Goal: Task Accomplishment & Management: Complete application form

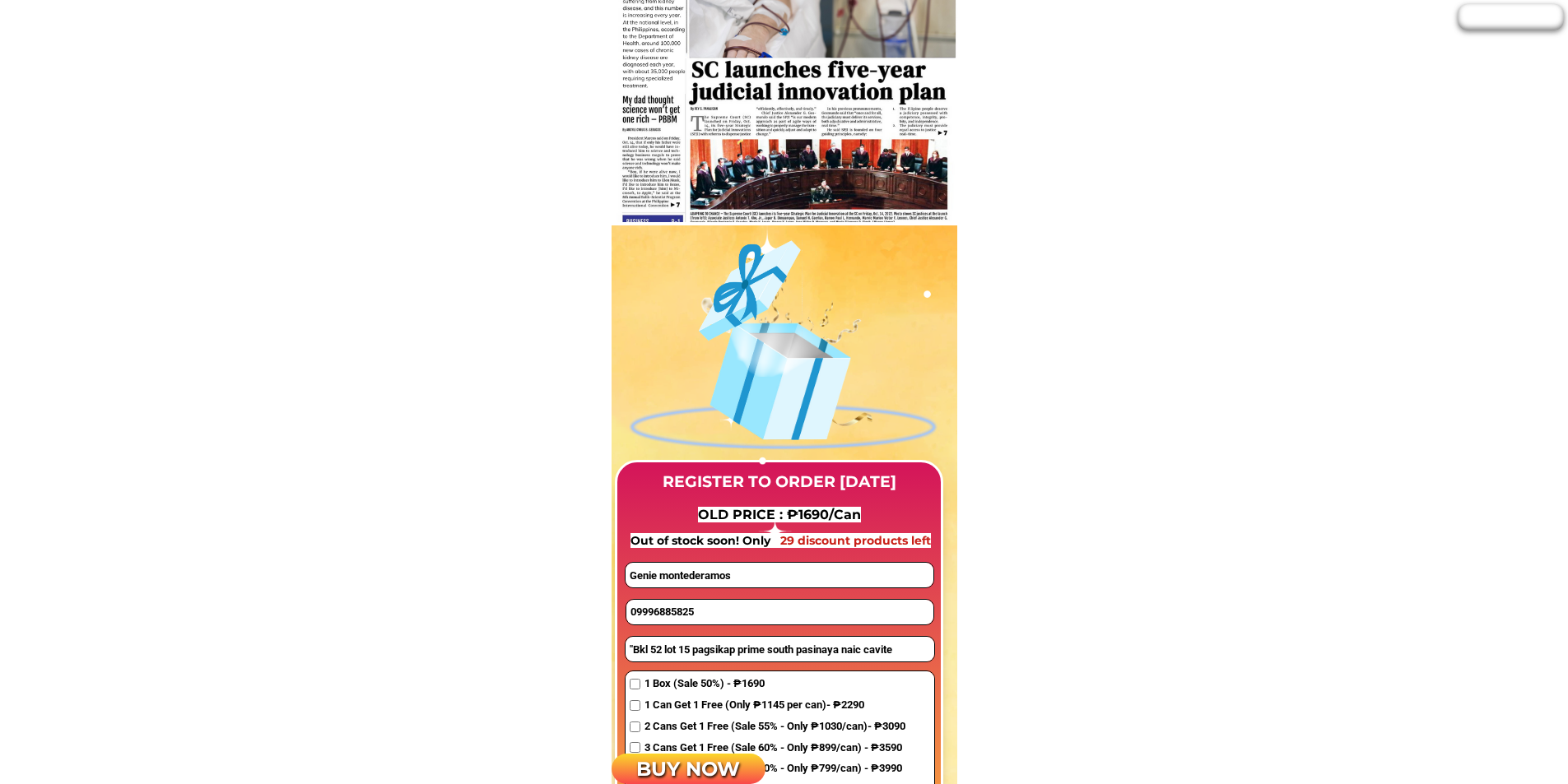
scroll to position [1152, 0]
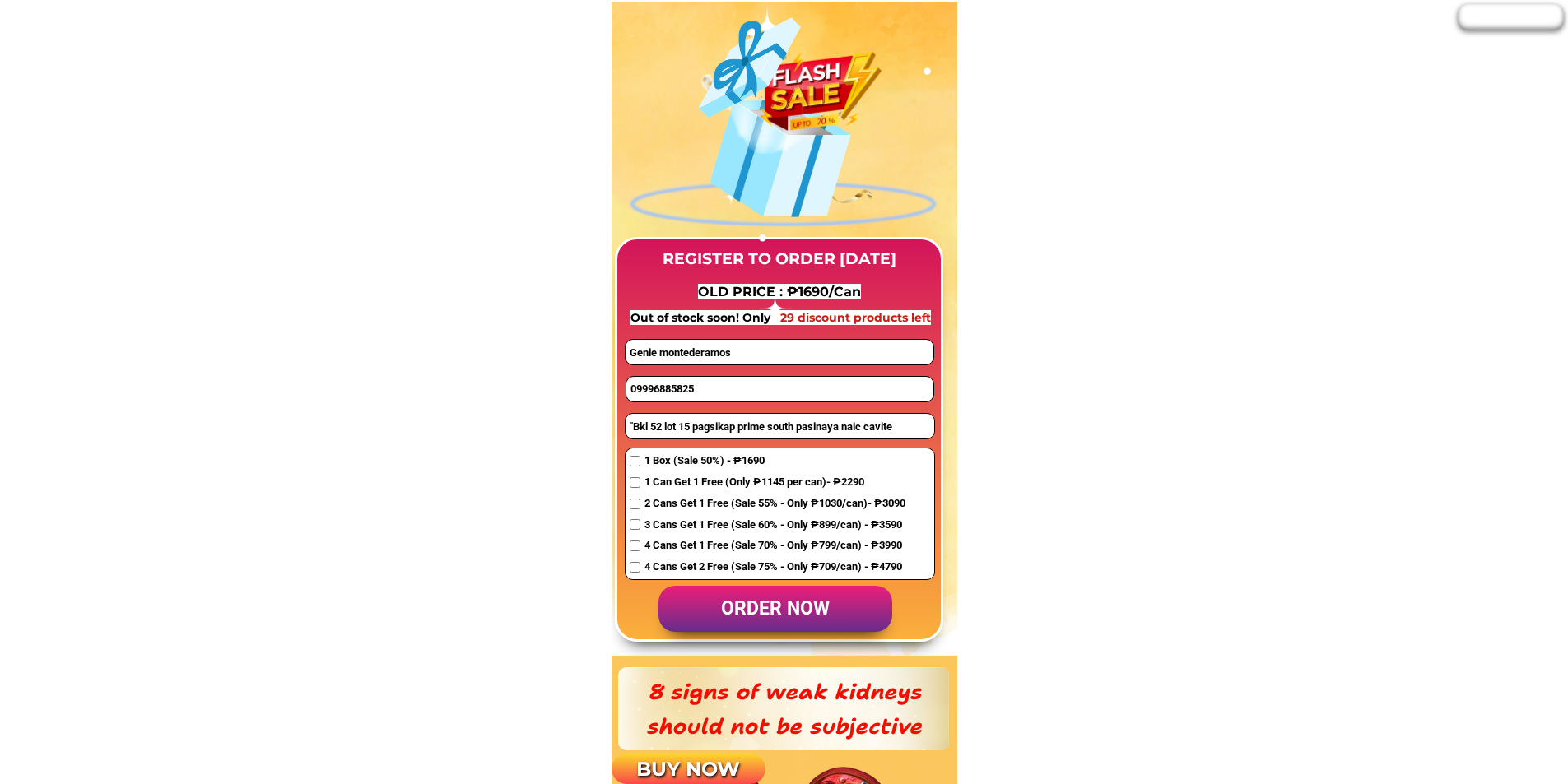
click at [698, 384] on input "09996885825" at bounding box center [780, 388] width 307 height 25
paste input "77261564"
type input "09977261564"
drag, startPoint x: 742, startPoint y: 358, endPoint x: 559, endPoint y: 351, distance: 183.1
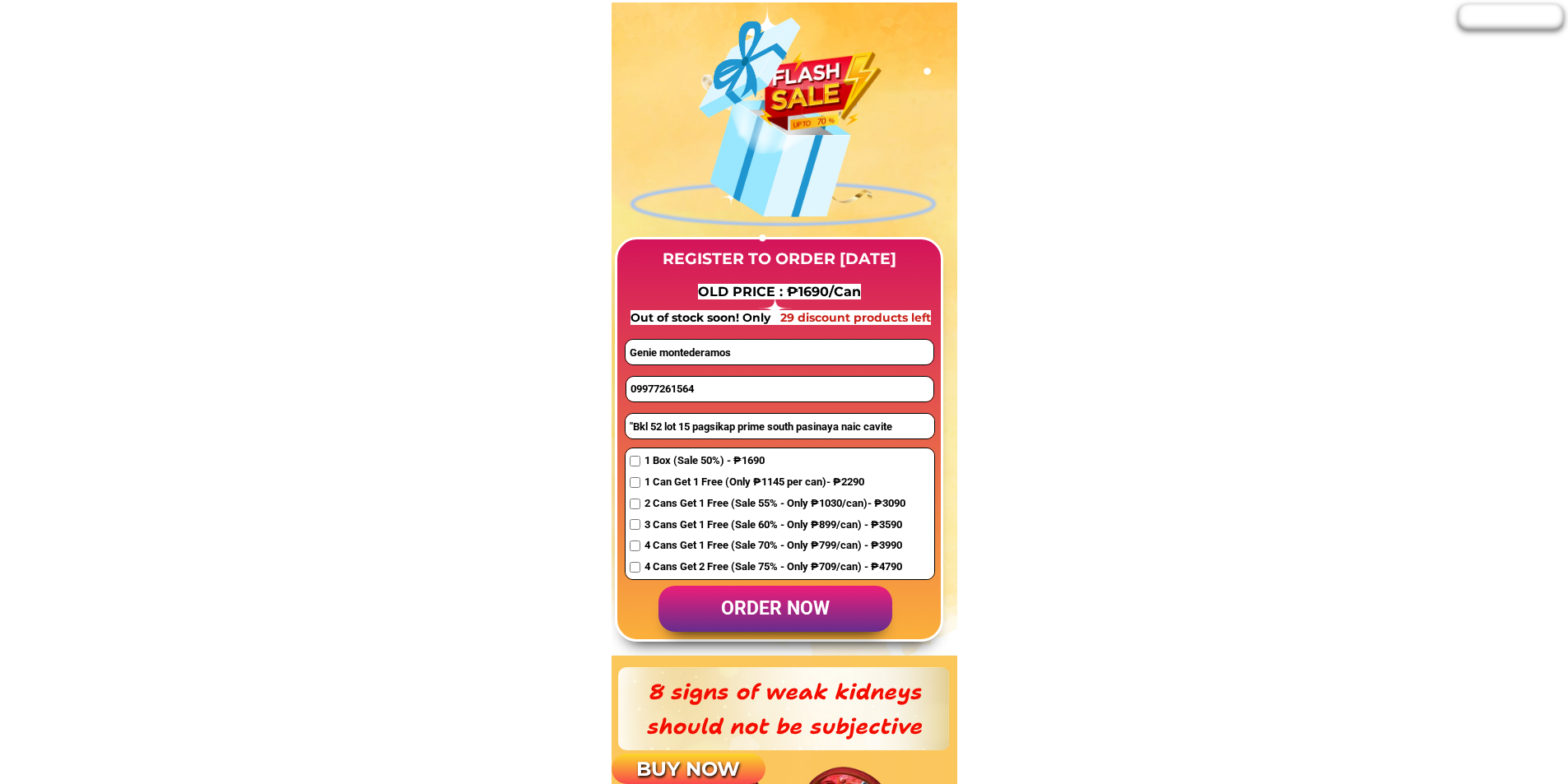
paste input "[PERSON_NAME]"
type input "[PERSON_NAME]"
click at [688, 422] on input ""Bkl 52 lot 15 pagsikap prime south pasinaya naic cavite" at bounding box center [780, 426] width 308 height 25
paste input "[STREET_ADDRESS][GEOGRAPHIC_DATA] [GEOGRAPHIC_DATA] near [GEOGRAPHIC_DATA]"
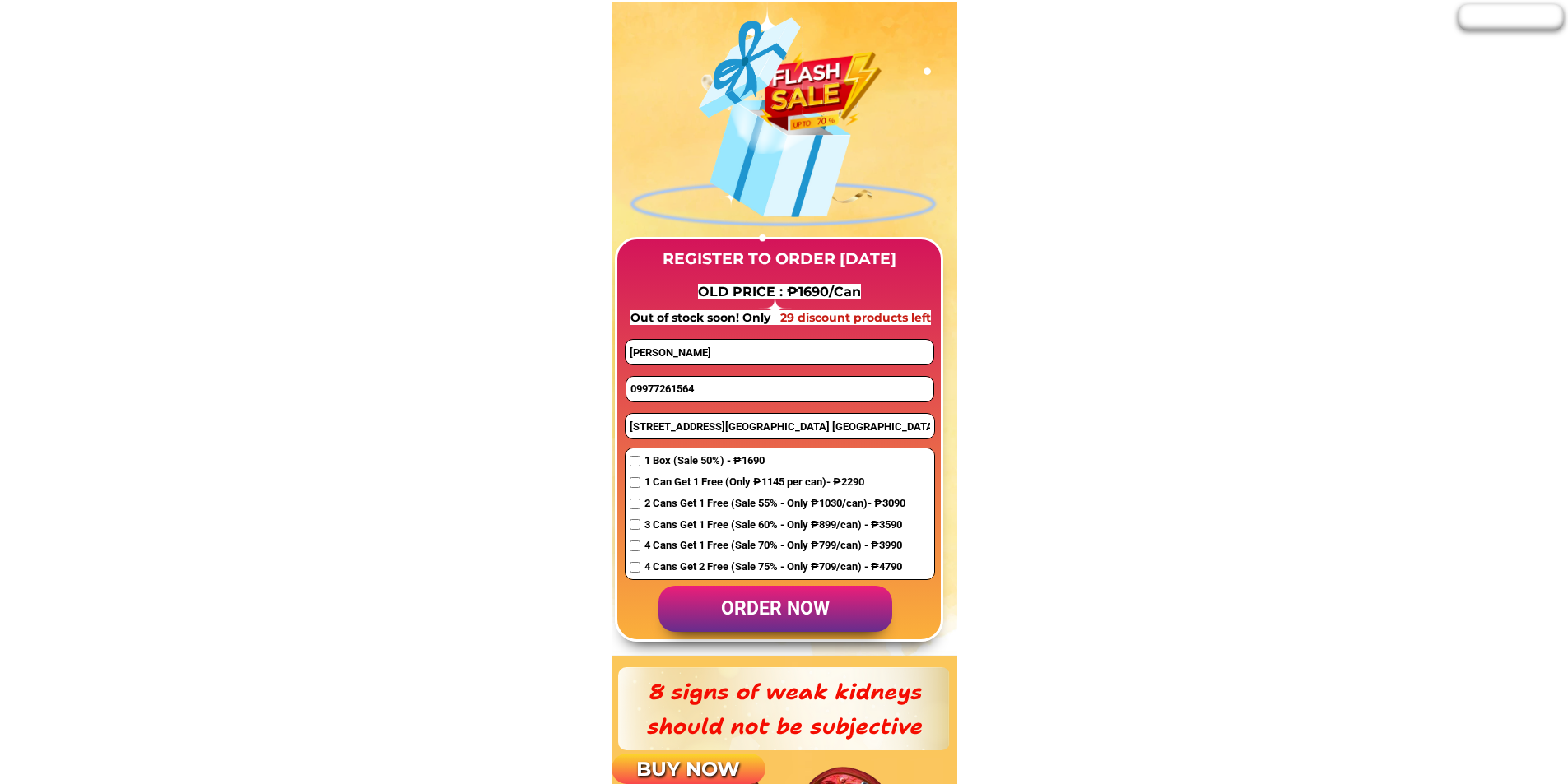
scroll to position [0, 33]
type input "[STREET_ADDRESS][GEOGRAPHIC_DATA] [GEOGRAPHIC_DATA] near [GEOGRAPHIC_DATA]"
click at [632, 483] on input "checkbox" at bounding box center [635, 482] width 11 height 11
checkbox input "true"
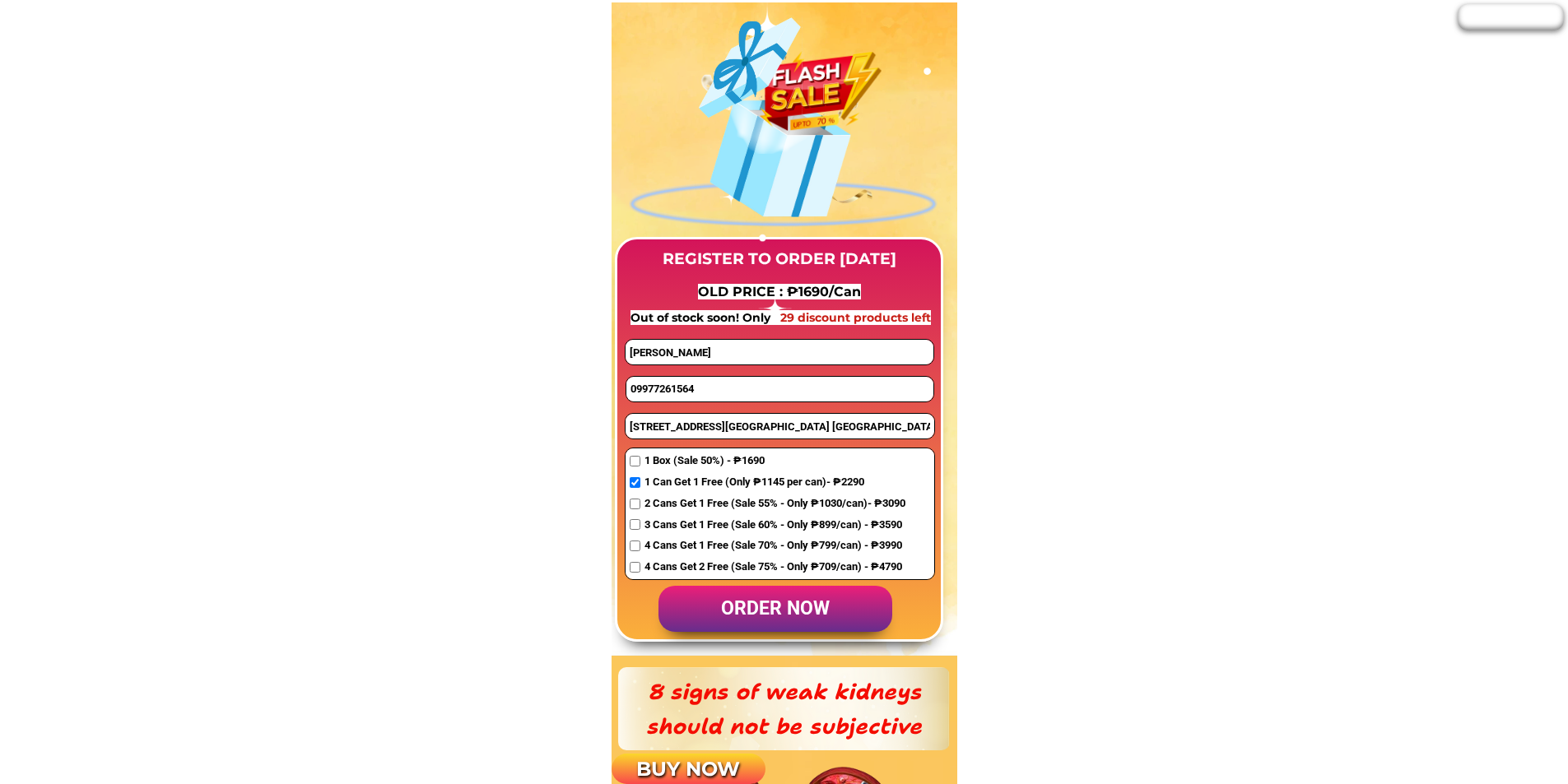
click at [721, 607] on p "order now" at bounding box center [774, 609] width 233 height 47
